Goal: Information Seeking & Learning: Stay updated

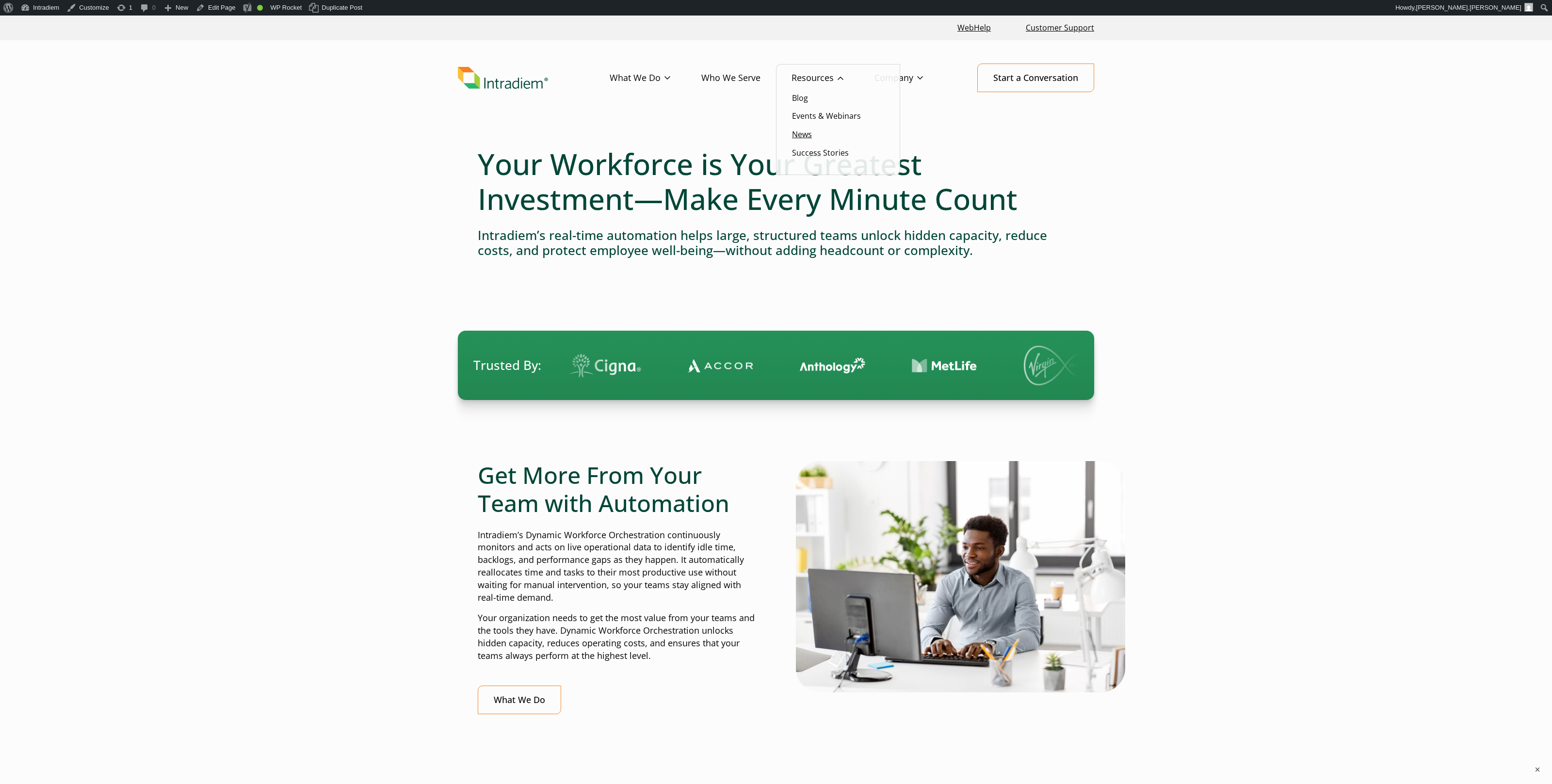
click at [802, 132] on link "News" at bounding box center [802, 134] width 20 height 11
